Goal: Transaction & Acquisition: Purchase product/service

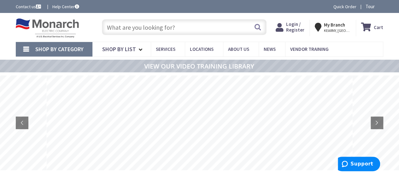
click at [300, 25] on span "Login / Register" at bounding box center [295, 27] width 18 height 12
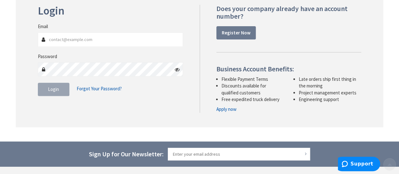
scroll to position [95, 0]
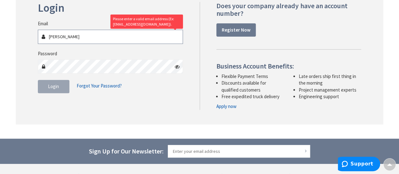
click at [73, 40] on input "Ludwig" at bounding box center [110, 37] width 145 height 14
drag, startPoint x: 66, startPoint y: 38, endPoint x: 24, endPoint y: 34, distance: 42.1
click at [26, 36] on div "Login Invalid login or password Email Ludwig Please enter a valid email address…" at bounding box center [199, 55] width 367 height 137
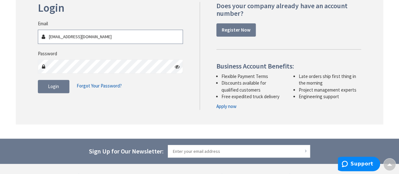
type input "[EMAIL_ADDRESS][DOMAIN_NAME]"
click at [62, 87] on button "Login" at bounding box center [54, 86] width 32 height 13
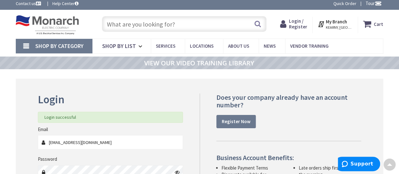
scroll to position [0, 0]
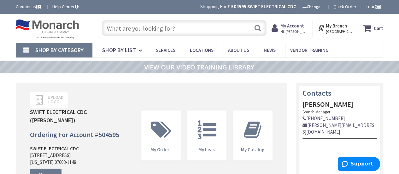
drag, startPoint x: 132, startPoint y: 30, endPoint x: 125, endPoint y: 32, distance: 7.1
click at [132, 31] on input "text" at bounding box center [184, 28] width 165 height 16
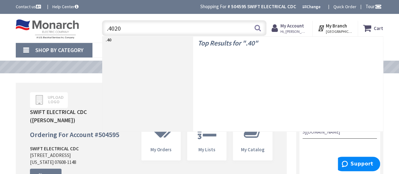
type input ".40205"
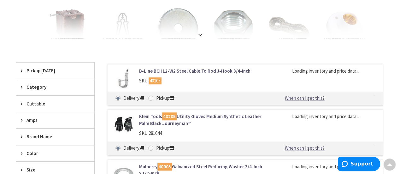
scroll to position [158, 0]
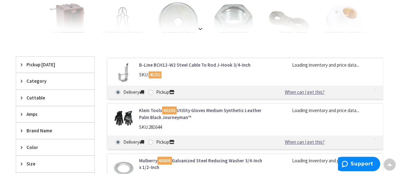
click at [175, 65] on link "B-Line BCH12-W2 Steel Cable To Rod J-Hook 3/4-Inch" at bounding box center [201, 64] width 124 height 7
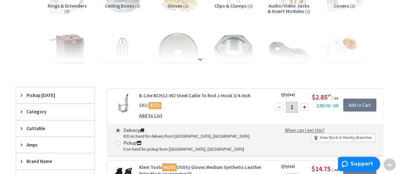
scroll to position [127, 0]
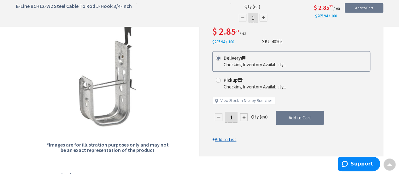
scroll to position [95, 0]
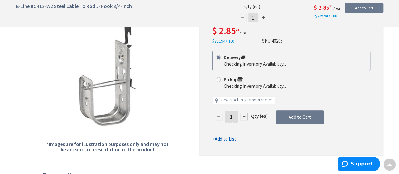
drag, startPoint x: 234, startPoint y: 114, endPoint x: 224, endPoint y: 115, distance: 9.5
click at [225, 114] on input "1" at bounding box center [231, 116] width 13 height 11
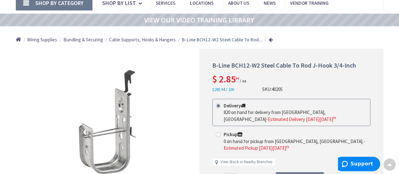
scroll to position [1, 0]
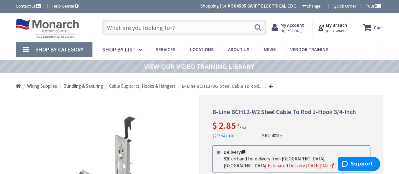
type input "20"
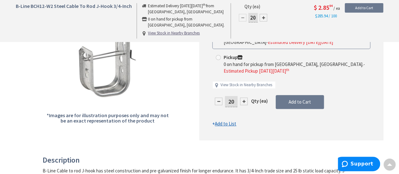
scroll to position [127, 0]
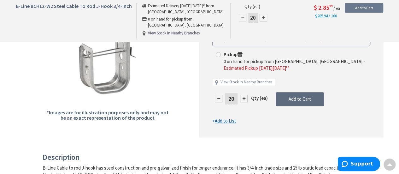
click at [294, 97] on form "This product is Discontinued Delivery 820 on hand for delivery from Cranbury, N…" at bounding box center [291, 71] width 158 height 105
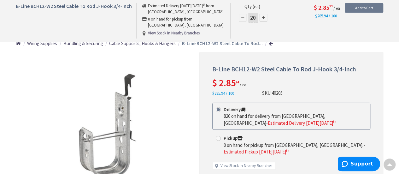
scroll to position [0, 0]
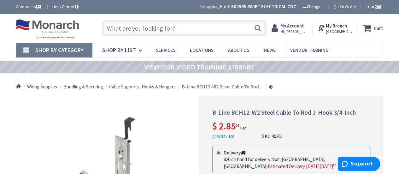
click at [155, 31] on input "text" at bounding box center [184, 28] width 165 height 16
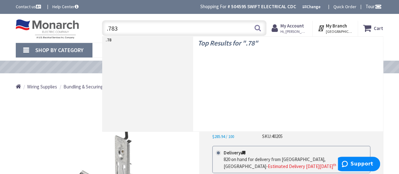
type input ".7831"
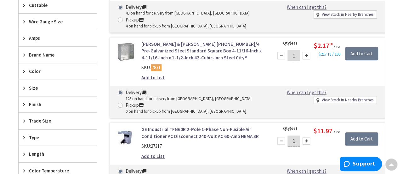
scroll to position [252, 0]
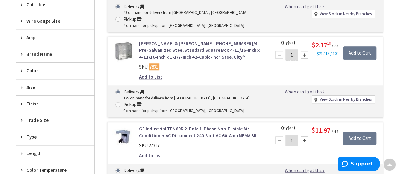
drag, startPoint x: 293, startPoint y: 53, endPoint x: 285, endPoint y: 51, distance: 8.0
click at [285, 51] on input "1" at bounding box center [291, 54] width 13 height 11
type input "40"
click at [363, 53] on input "Add to Cart" at bounding box center [359, 52] width 33 height 13
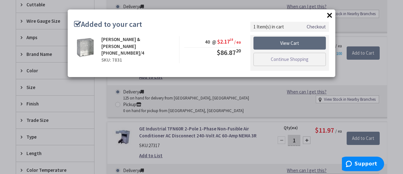
click at [289, 42] on link "View Cart" at bounding box center [290, 43] width 72 height 13
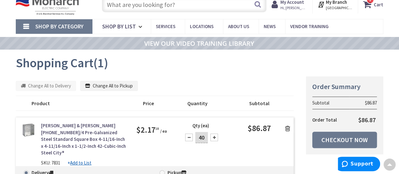
scroll to position [1, 0]
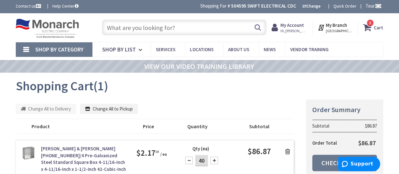
click at [143, 29] on input "text" at bounding box center [184, 28] width 165 height 16
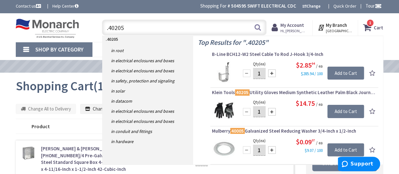
type input ".40205"
drag, startPoint x: 263, startPoint y: 72, endPoint x: 255, endPoint y: 71, distance: 8.2
click at [255, 71] on input "1" at bounding box center [259, 73] width 13 height 11
type input "20"
click at [342, 70] on input "Add to Cart" at bounding box center [345, 73] width 37 height 13
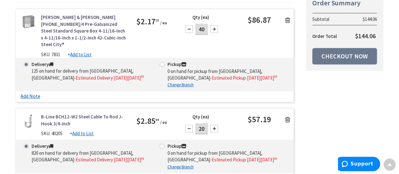
scroll to position [128, 0]
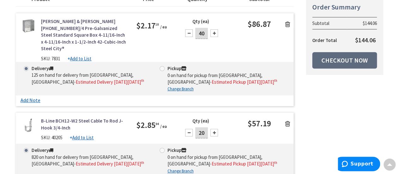
click at [341, 61] on link "Checkout Now" at bounding box center [344, 60] width 65 height 16
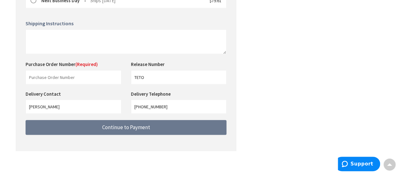
scroll to position [259, 0]
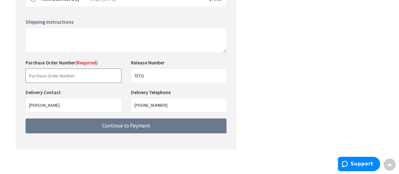
drag, startPoint x: 87, startPoint y: 77, endPoint x: 82, endPoint y: 83, distance: 7.1
click at [87, 78] on input "text" at bounding box center [74, 75] width 96 height 14
paste input "P000090262"
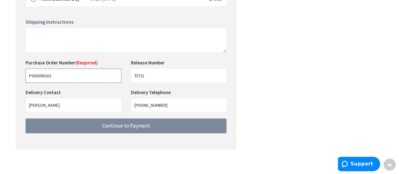
type input "P000090262"
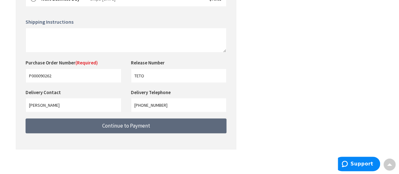
click at [129, 124] on span "Continue to Payment" at bounding box center [126, 125] width 48 height 7
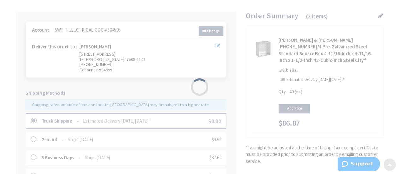
scroll to position [39, 0]
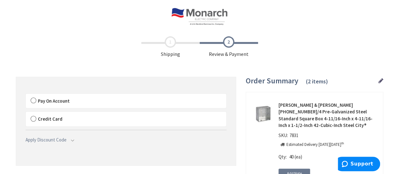
click at [35, 101] on label "Pay On Account" at bounding box center [126, 101] width 200 height 14
click at [26, 95] on input "Pay On Account" at bounding box center [26, 95] width 0 height 0
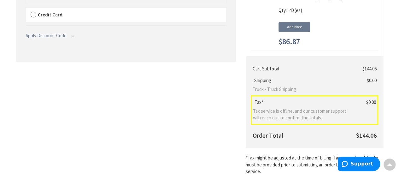
scroll to position [88, 0]
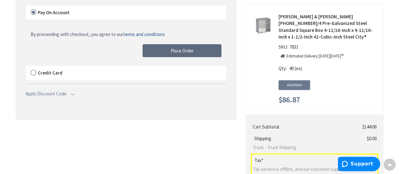
click at [165, 51] on button "Place Order" at bounding box center [181, 50] width 79 height 13
